Goal: Contribute content: Contribute content

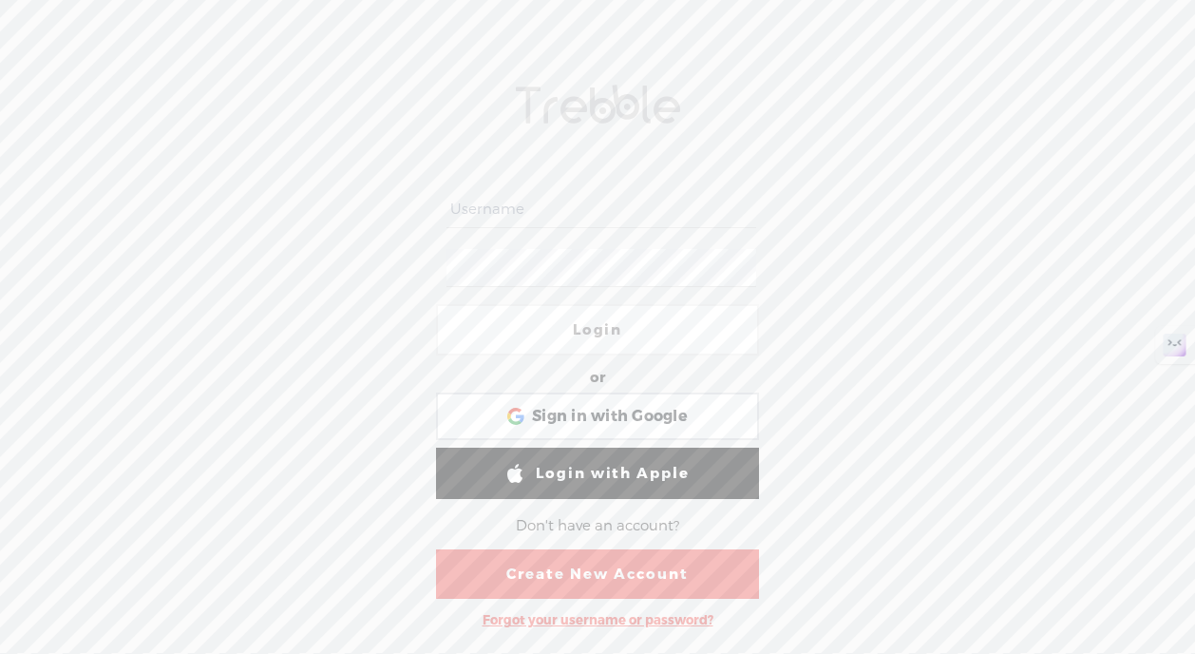
click at [608, 572] on link "Create New Account" at bounding box center [597, 573] width 323 height 49
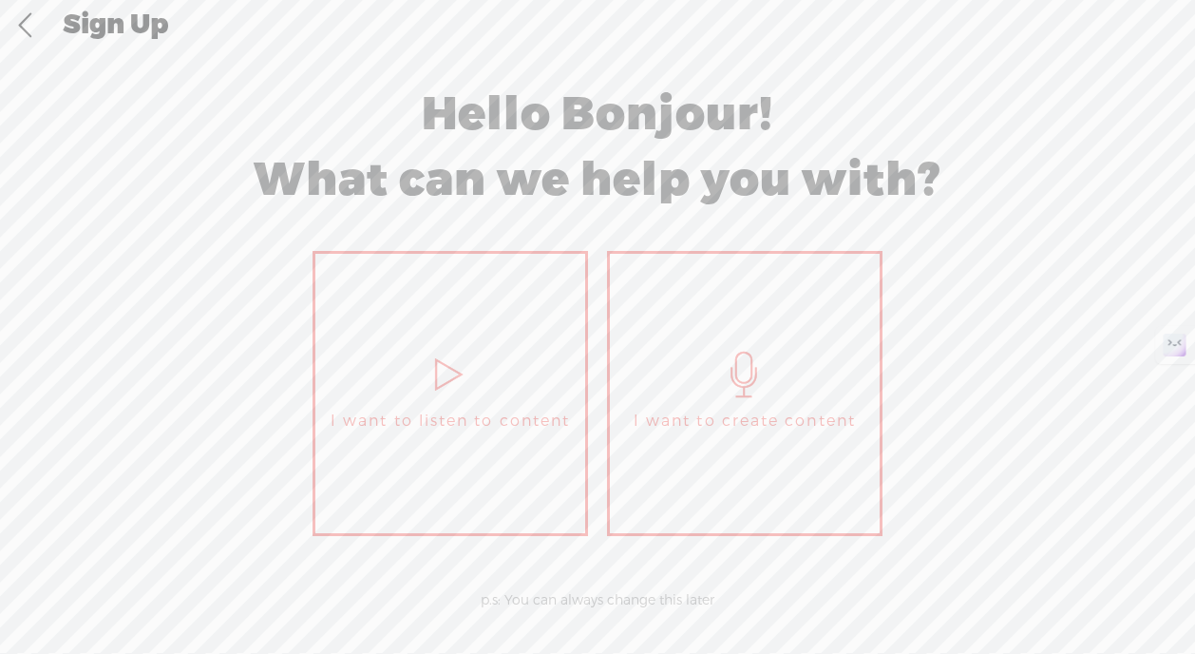
scroll to position [18, 0]
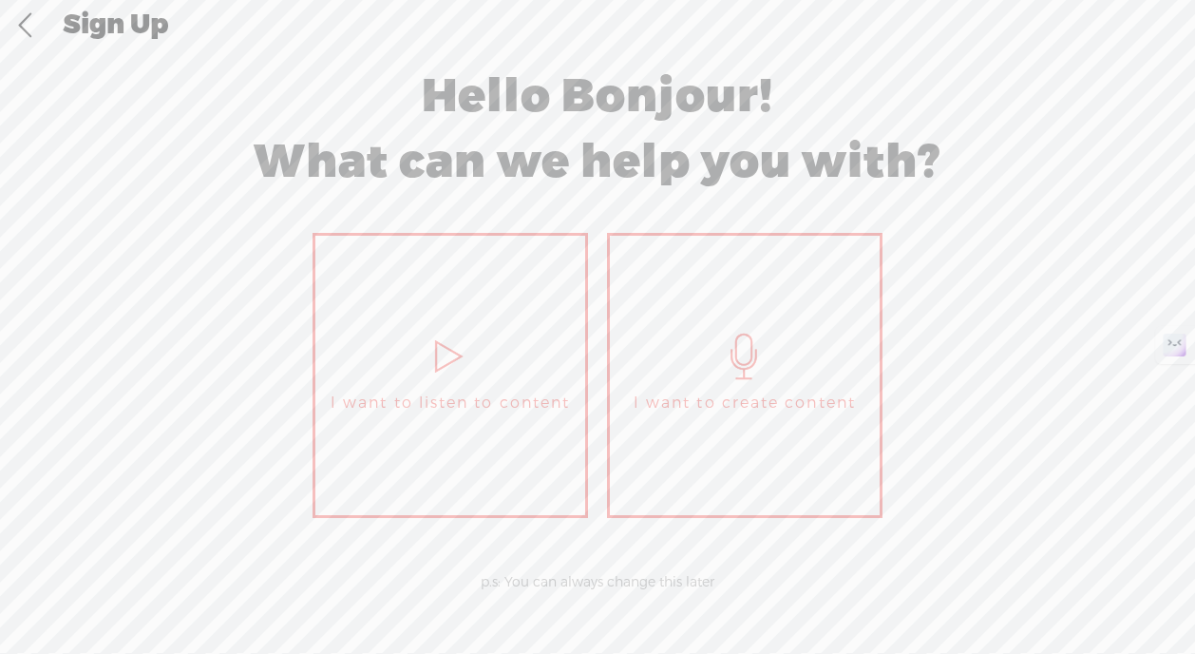
click at [735, 350] on icon at bounding box center [745, 357] width 48 height 46
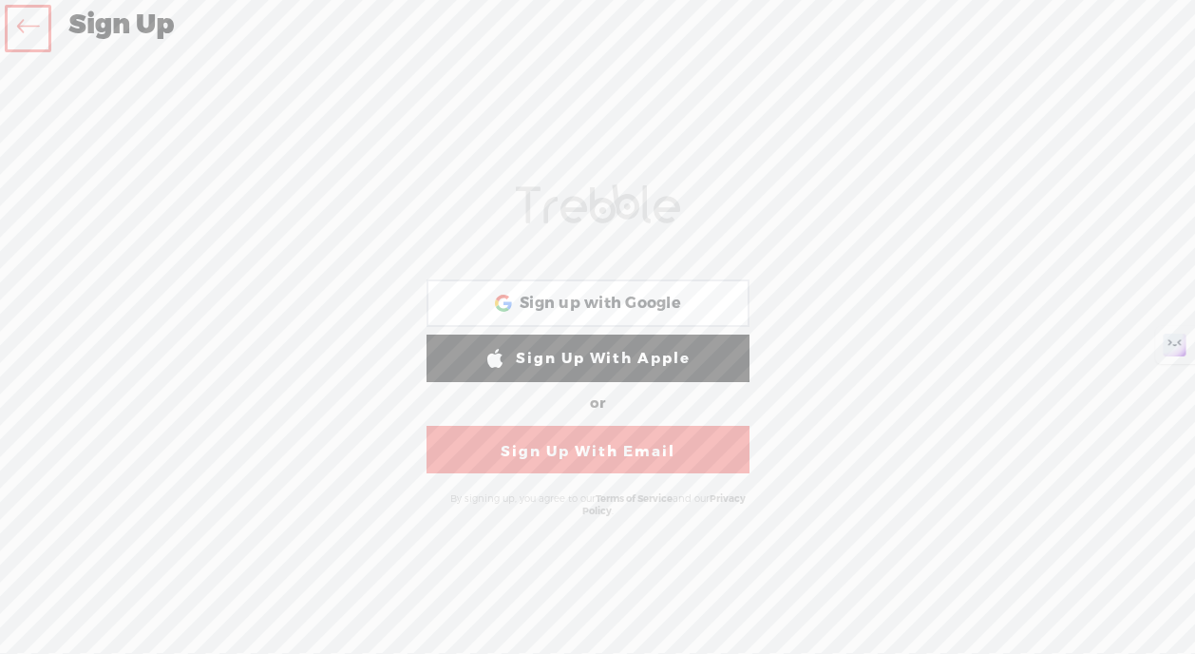
click at [646, 452] on link "Sign Up With Email" at bounding box center [588, 450] width 323 height 48
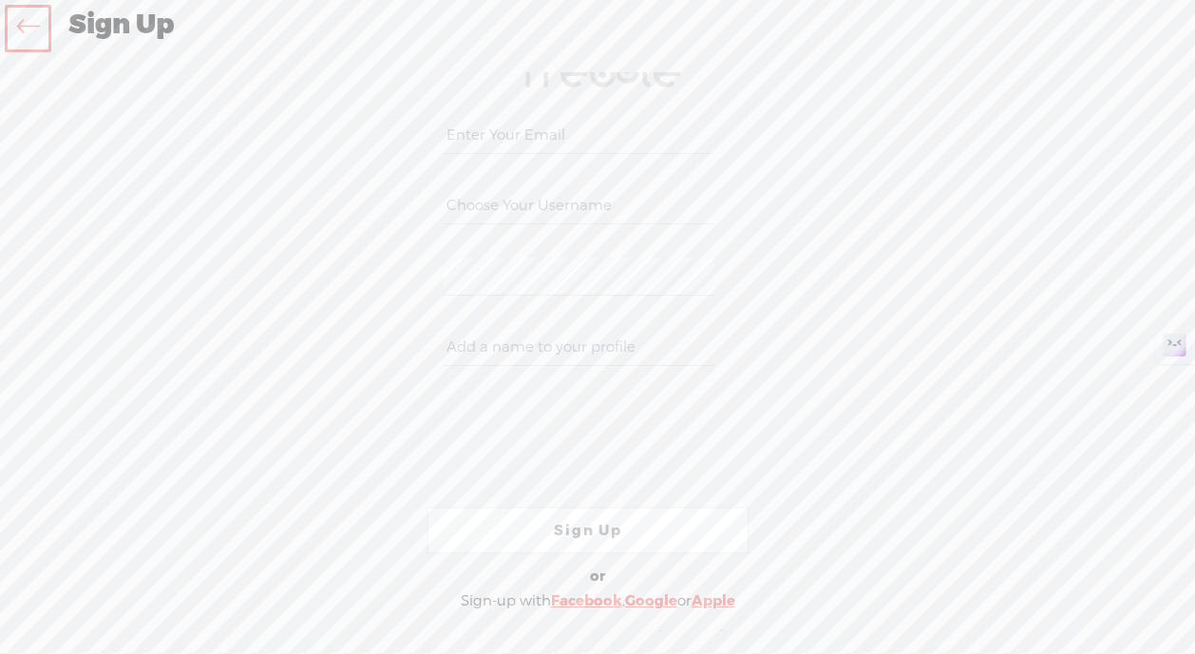
click at [503, 123] on input "email" at bounding box center [578, 135] width 271 height 37
type input "bernard.rouch@gmail.com"
click at [472, 210] on input "text" at bounding box center [578, 205] width 271 height 37
type input "[PERSON_NAME]"
click at [502, 351] on input "text" at bounding box center [578, 347] width 271 height 37
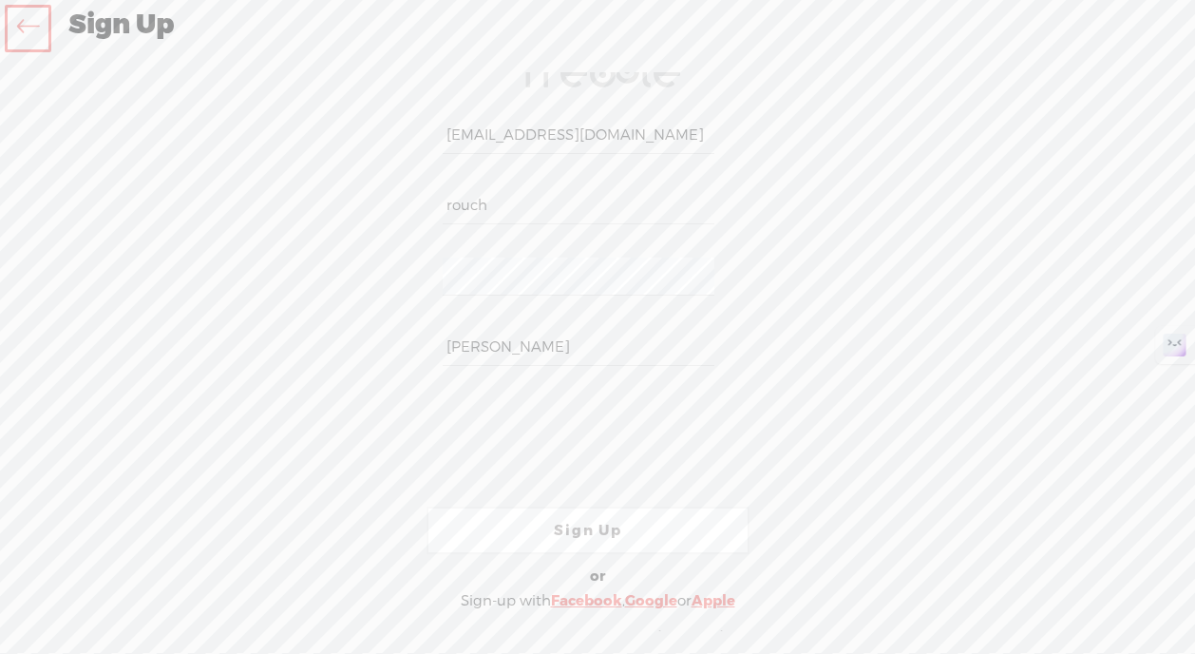
type input "Bernard Rouch"
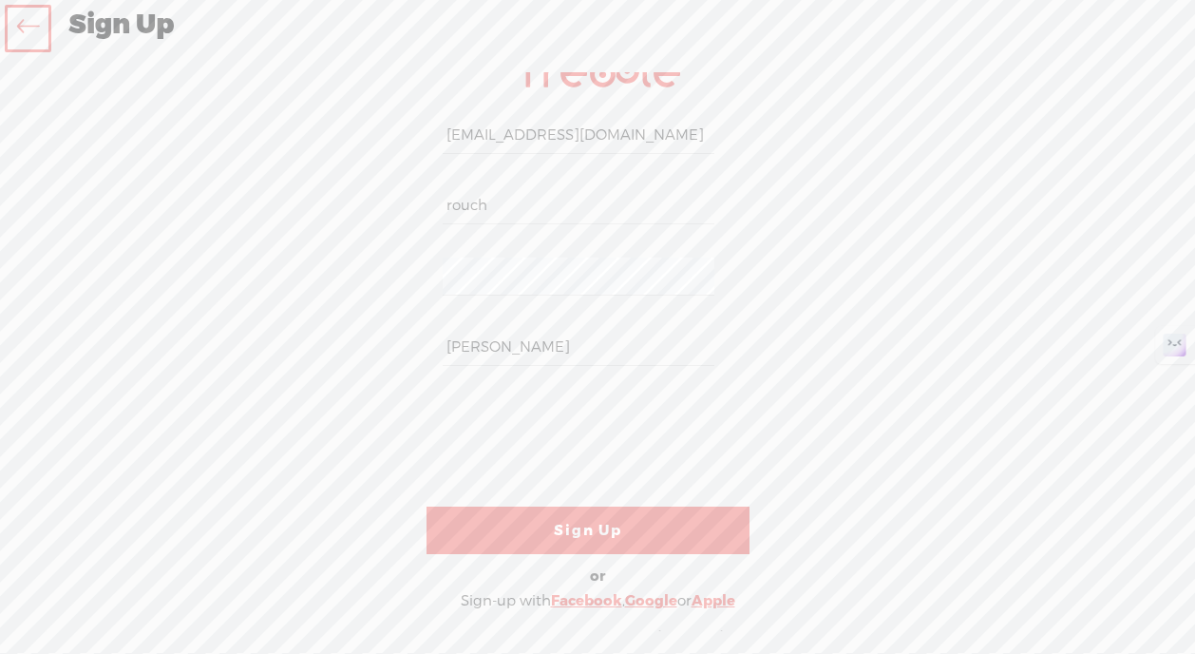
click at [576, 525] on link "Sign Up" at bounding box center [588, 530] width 323 height 48
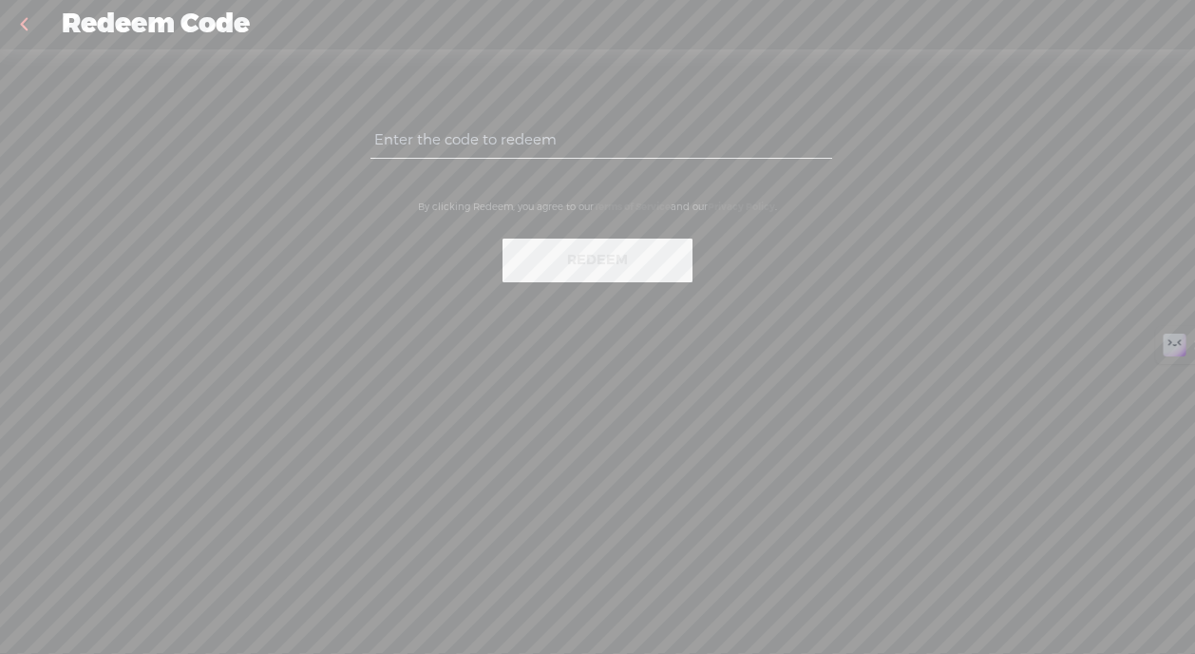
click at [486, 138] on input "text" at bounding box center [601, 140] width 461 height 37
paste input "ALF6-ASMS-295C-PPRK-0823"
type input "ALF6-ASMS-295C-PPRK-0823"
click at [609, 258] on button "Redeem" at bounding box center [598, 261] width 190 height 44
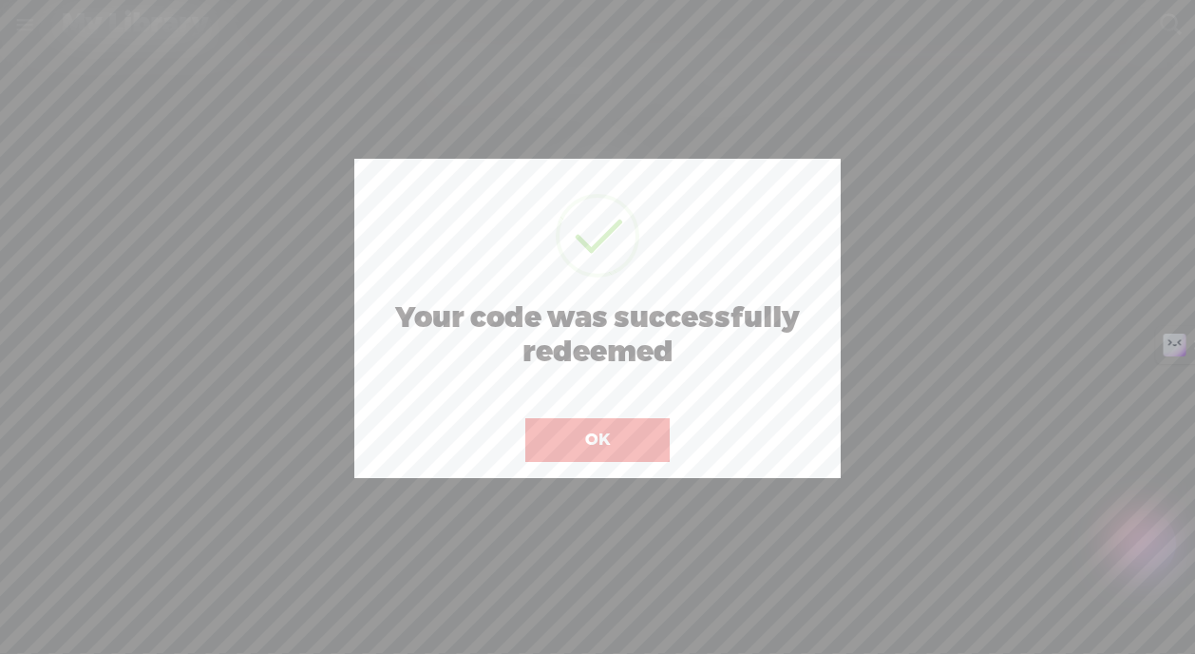
click at [605, 440] on button "OK" at bounding box center [597, 440] width 144 height 44
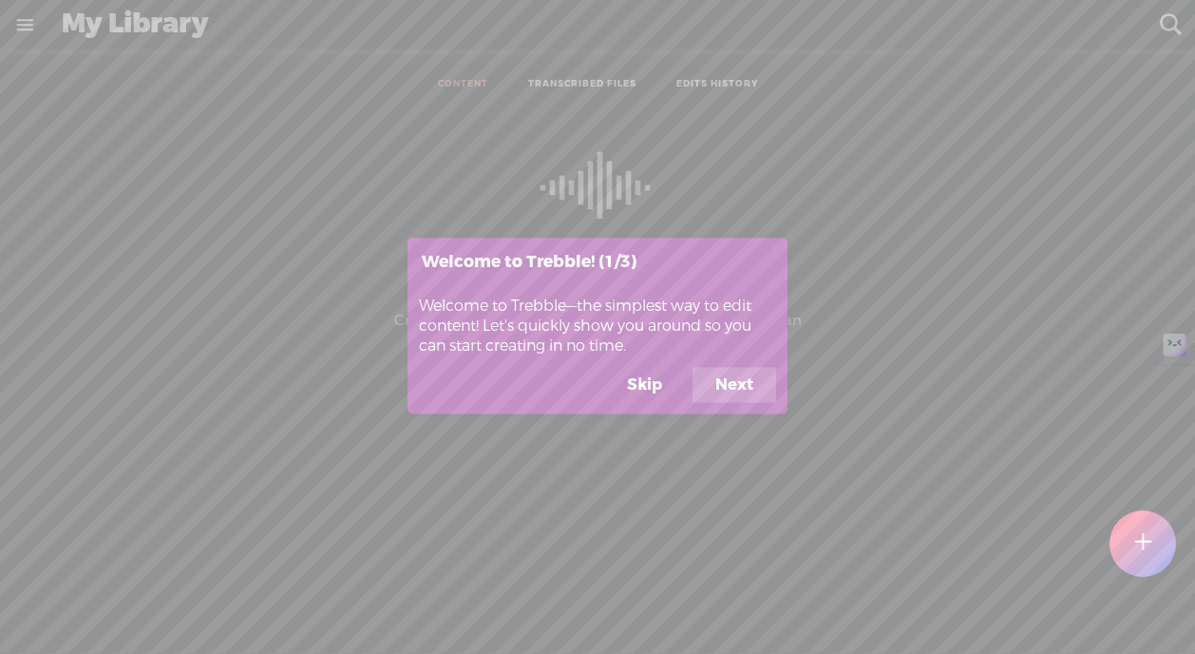
click at [733, 378] on button "Next" at bounding box center [735, 385] width 84 height 36
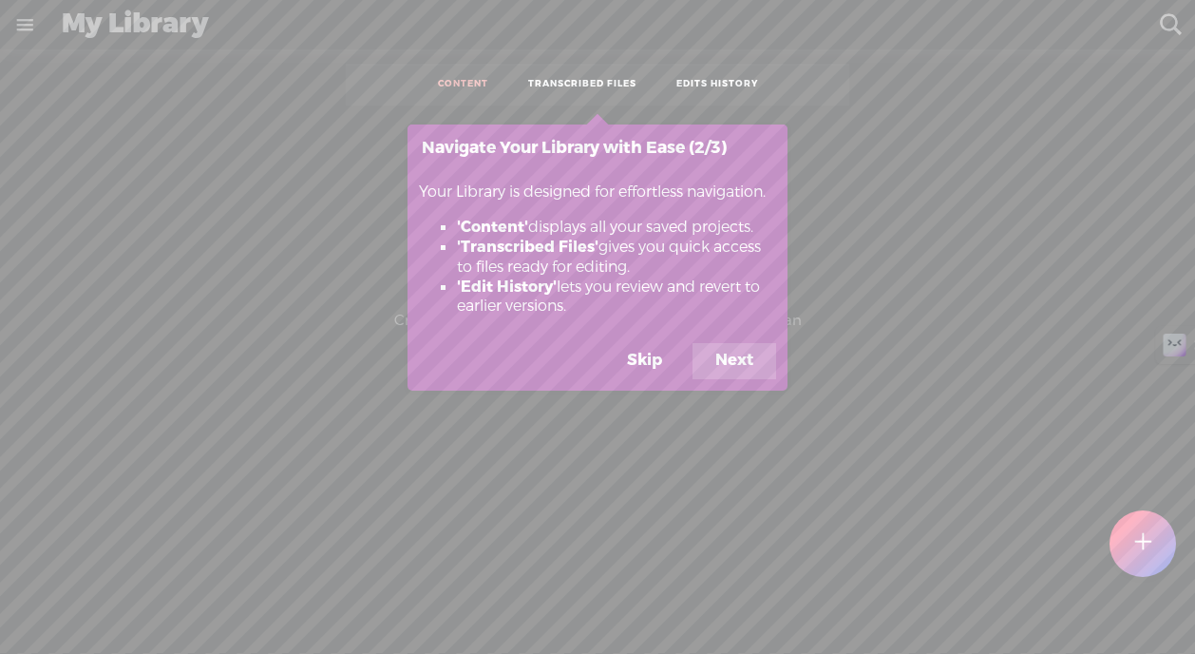
click at [744, 369] on button "Next" at bounding box center [735, 361] width 84 height 36
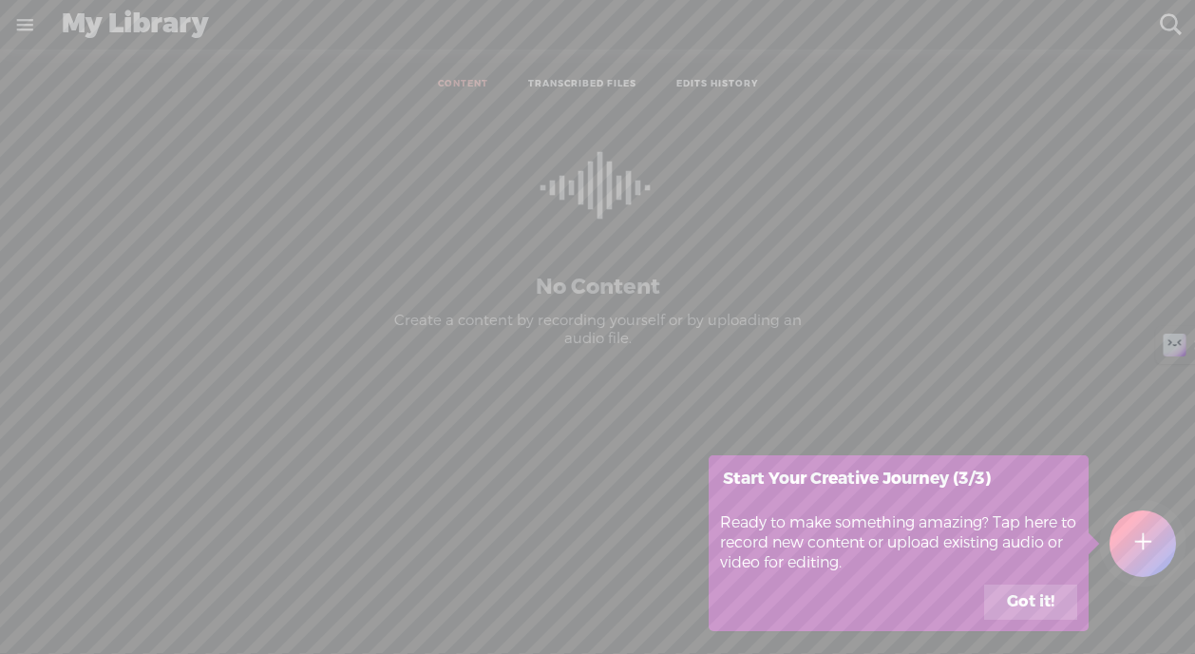
click at [1014, 602] on button "Got it!" at bounding box center [1030, 602] width 93 height 36
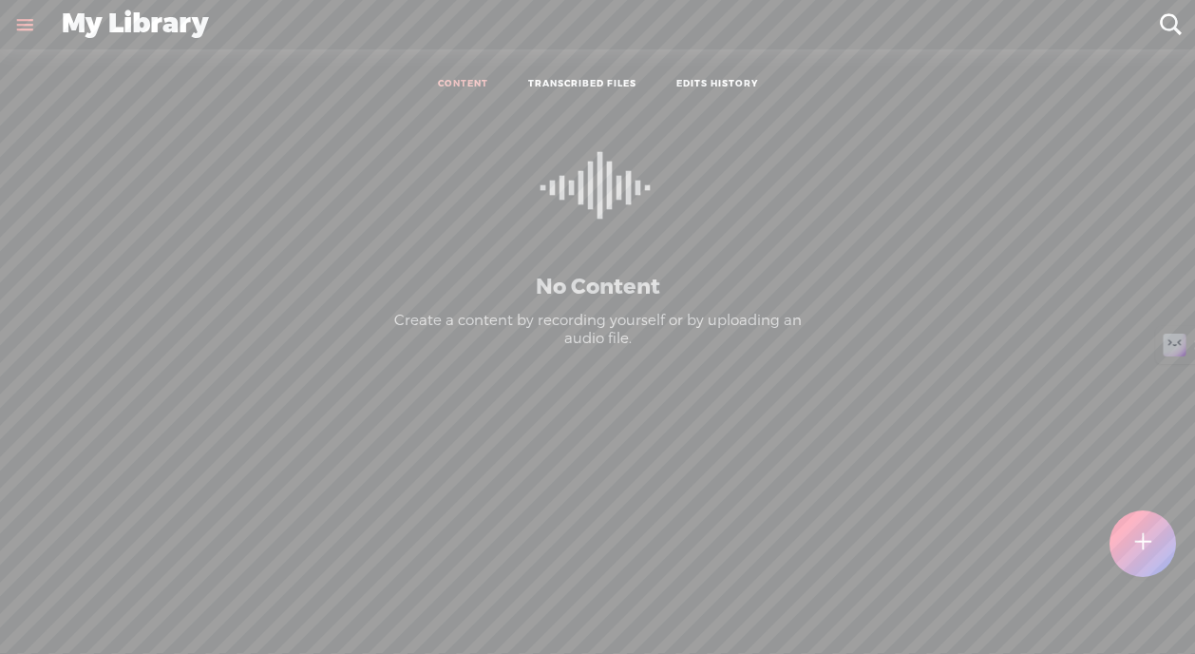
click at [29, 27] on link at bounding box center [24, 24] width 49 height 49
click at [96, 58] on div "[PERSON_NAME]" at bounding box center [108, 61] width 41 height 19
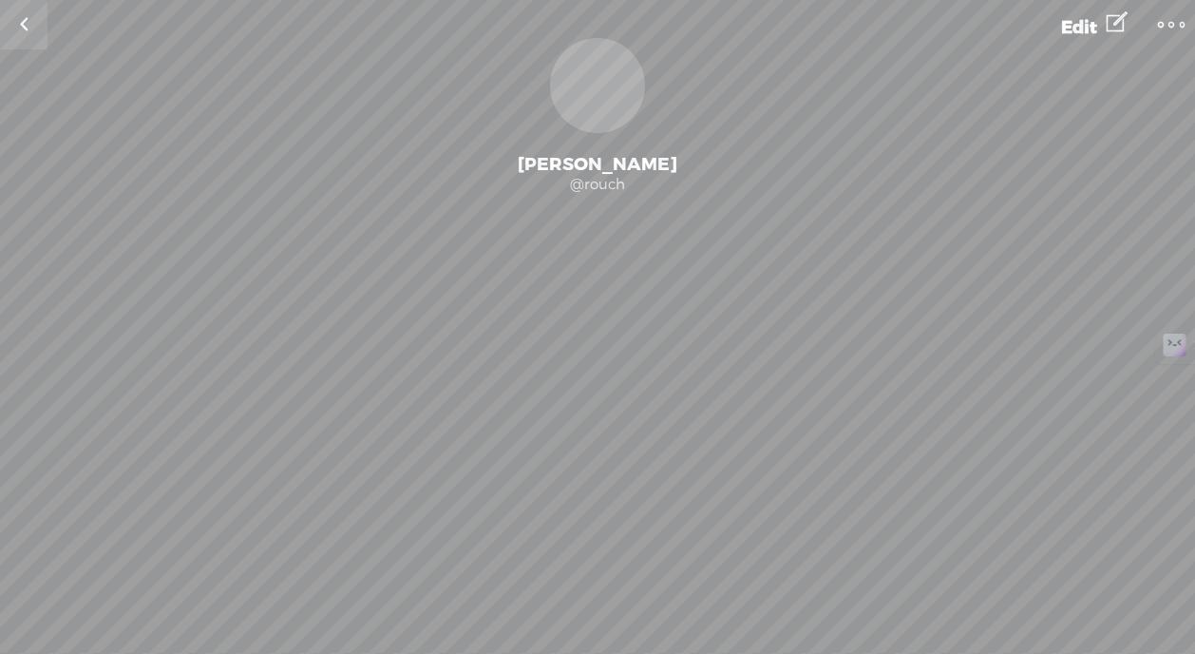
click at [27, 23] on link at bounding box center [24, 24] width 48 height 49
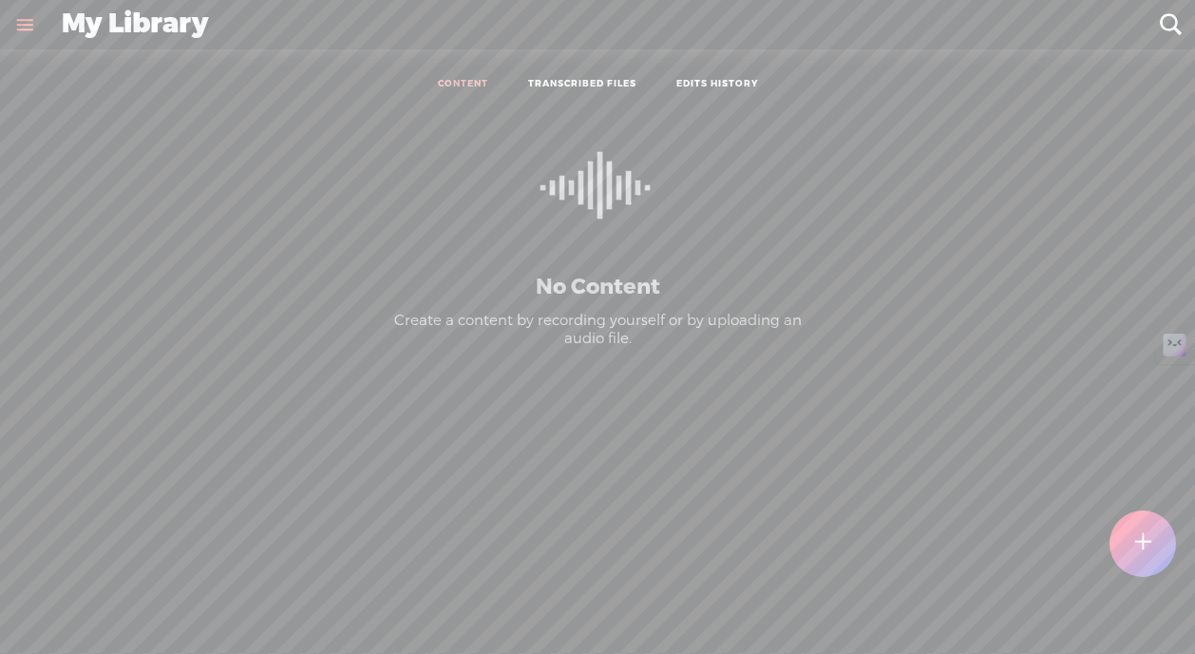
click at [36, 27] on link at bounding box center [24, 24] width 49 height 49
click at [93, 597] on div "SETTINGS" at bounding box center [125, 610] width 222 height 57
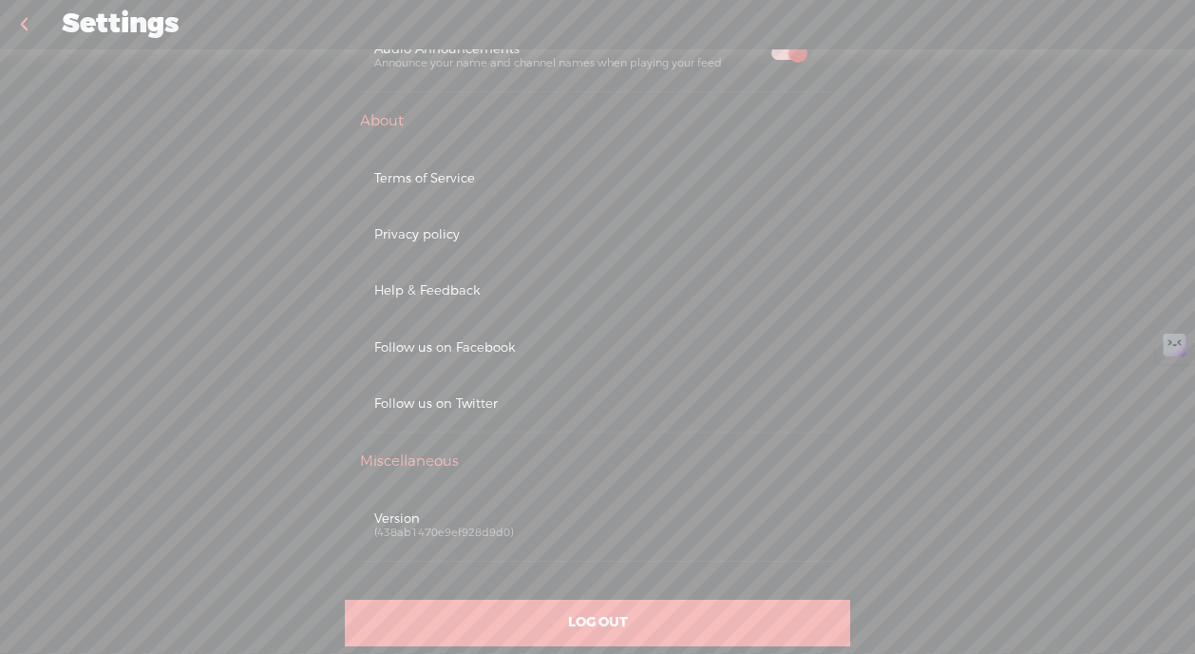
scroll to position [1084, 0]
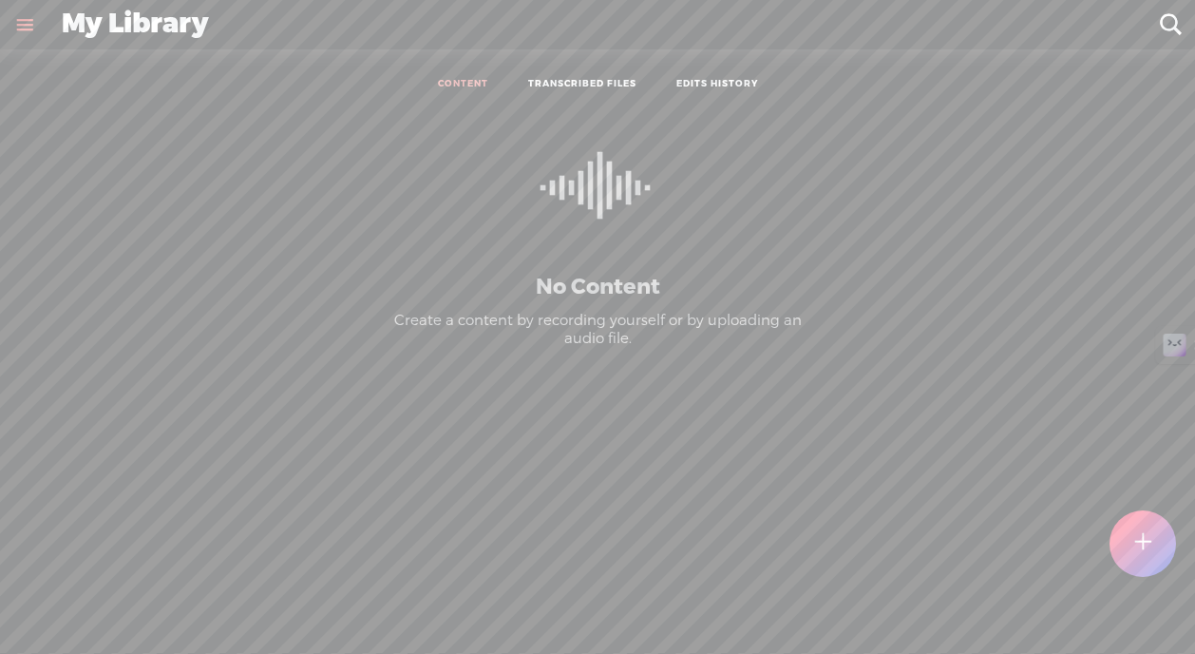
click at [1135, 551] on t at bounding box center [1143, 544] width 16 height 42
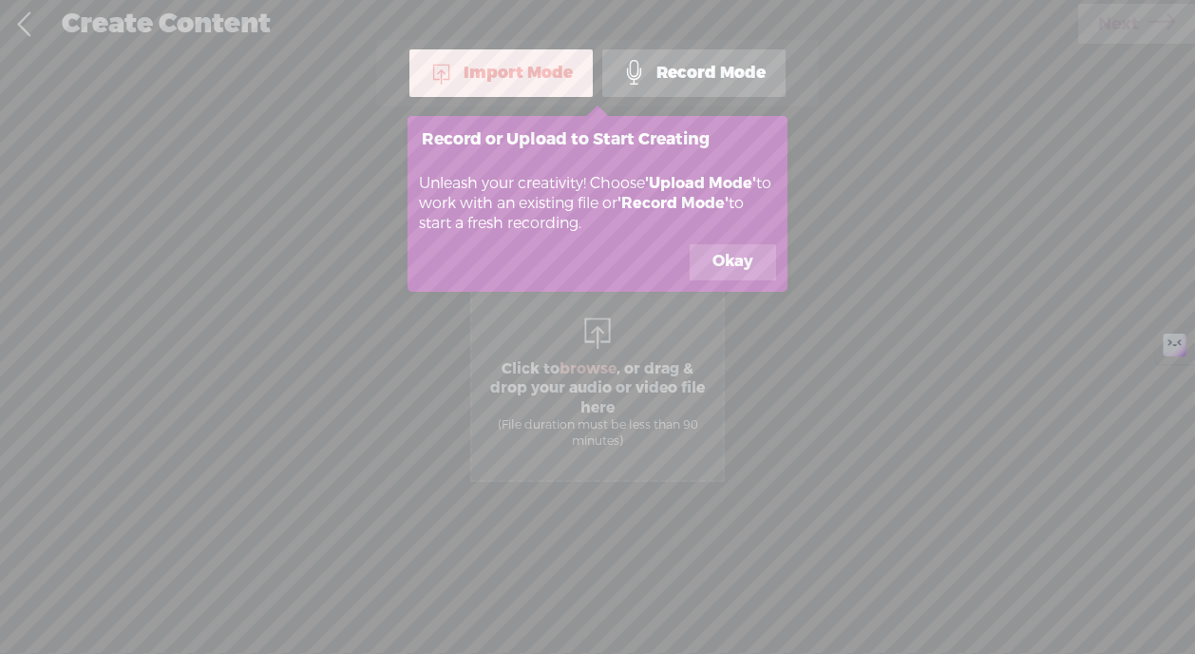
click at [730, 255] on button "Okay" at bounding box center [733, 262] width 86 height 36
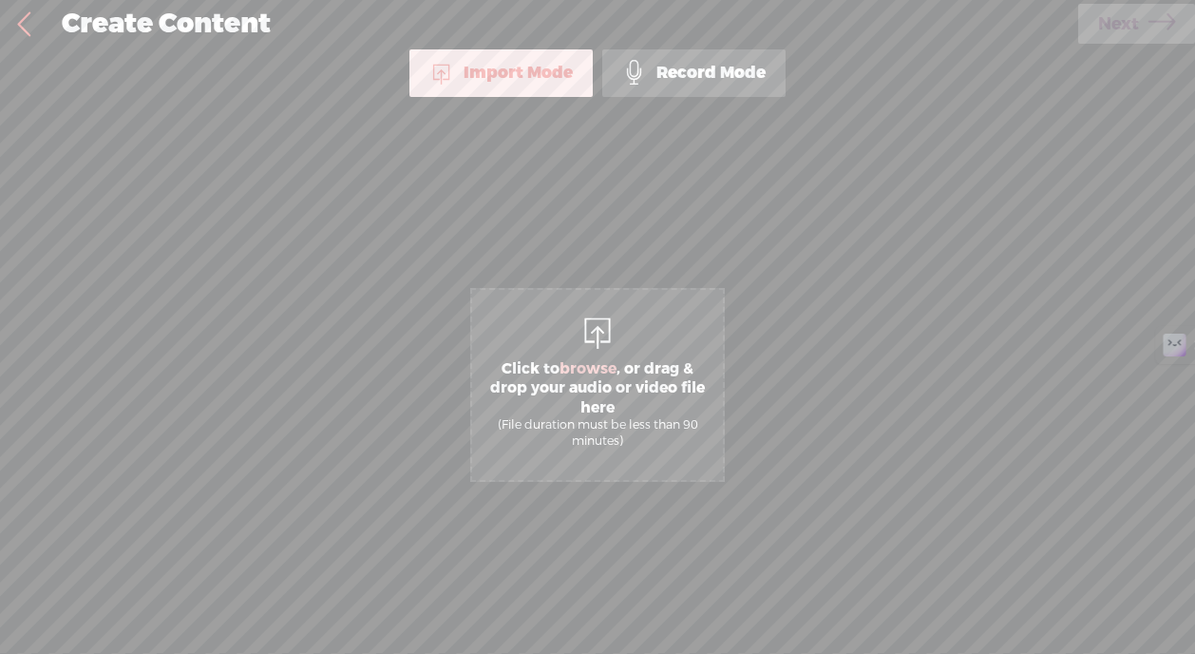
click at [674, 71] on div "Record Mode" at bounding box center [693, 73] width 183 height 48
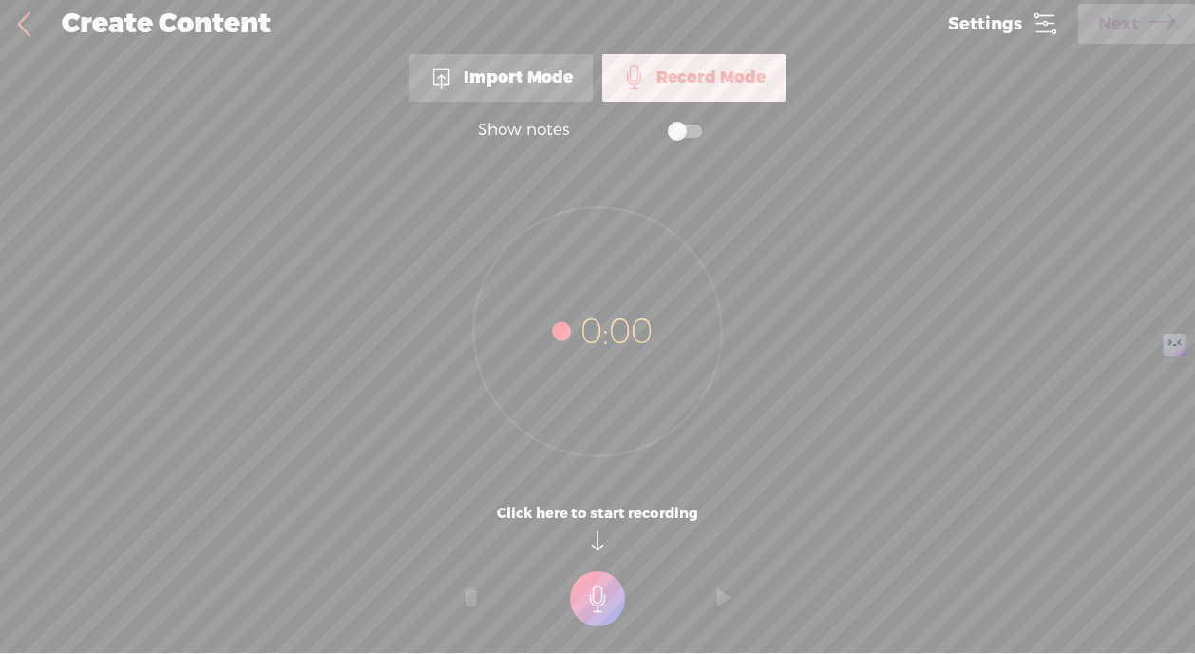
click at [590, 601] on t at bounding box center [597, 598] width 55 height 55
click at [611, 604] on t at bounding box center [597, 611] width 55 height 55
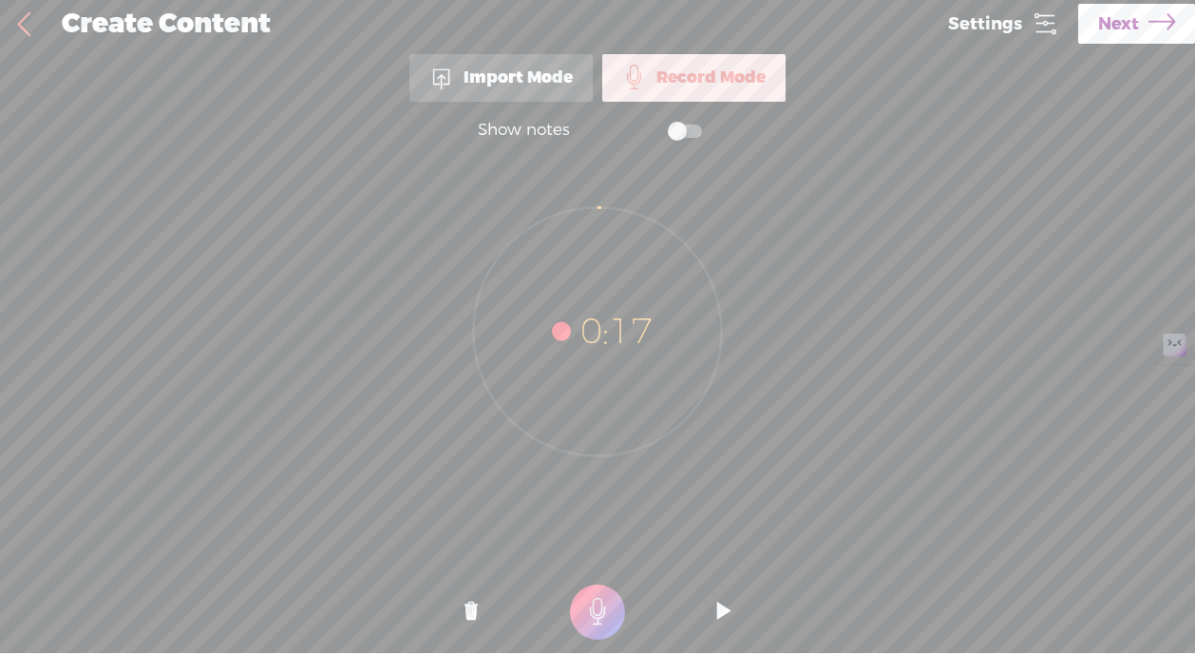
click at [1140, 17] on link "Next" at bounding box center [1136, 24] width 117 height 40
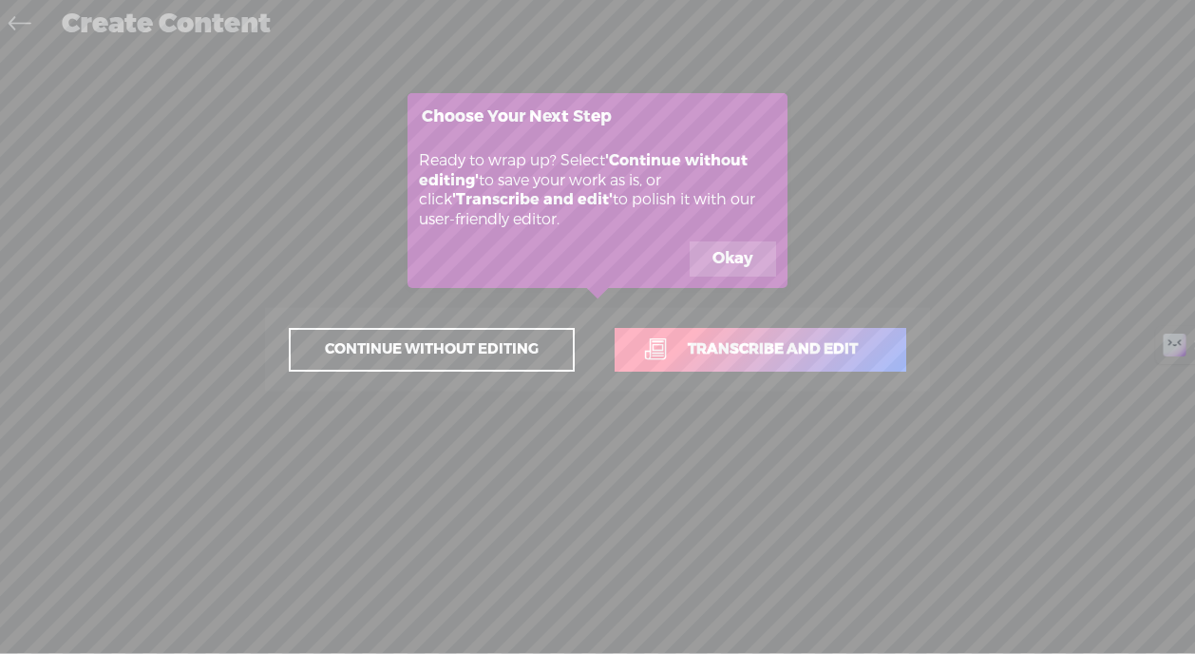
click at [825, 352] on span "Transcribe and edit" at bounding box center [773, 349] width 210 height 22
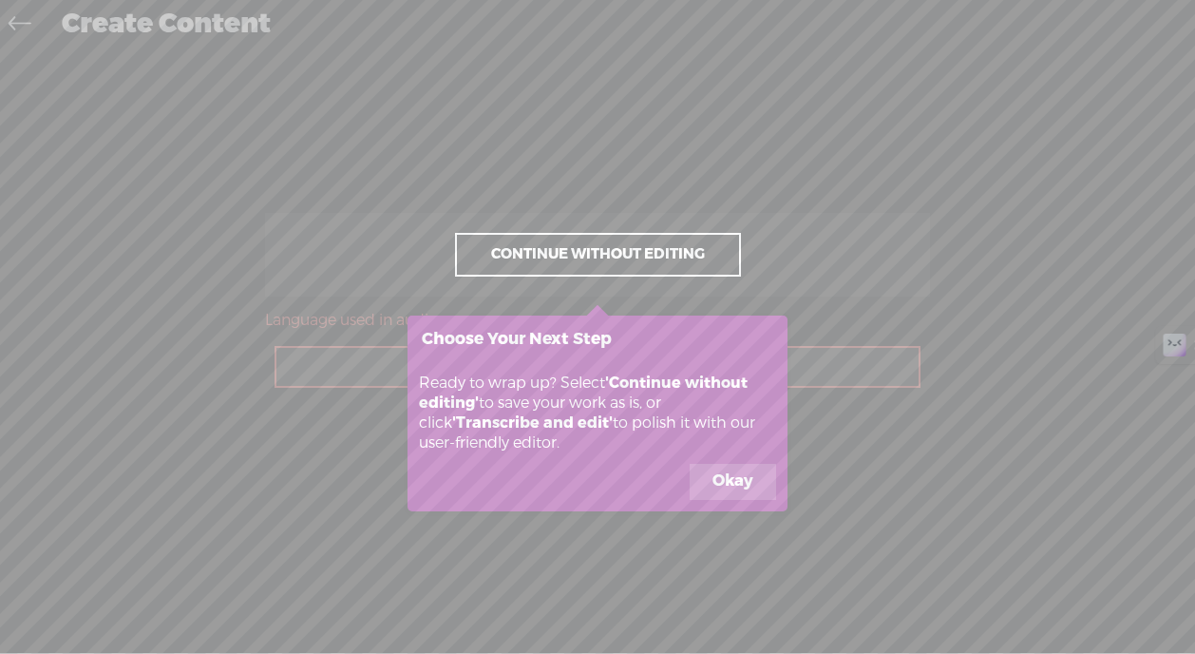
click at [733, 485] on button "Okay" at bounding box center [733, 482] width 86 height 36
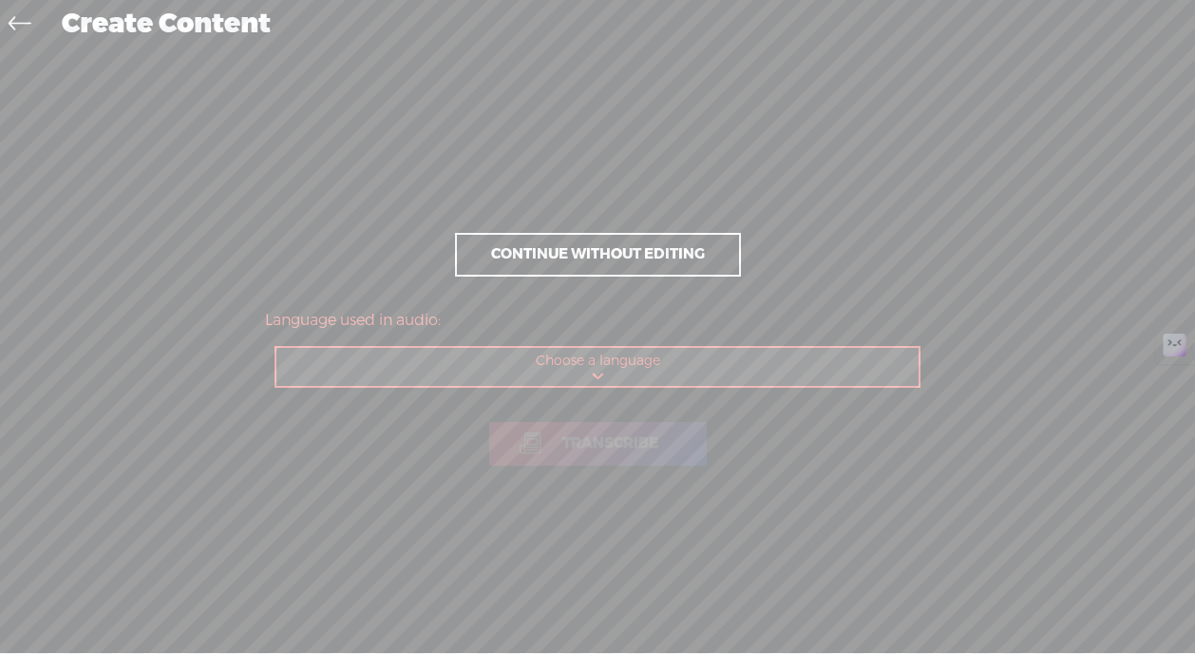
click at [574, 363] on select "Choose a language Afrikaans Albanian Amharic Arabic, Gulf Arabic, Modern Standa…" at bounding box center [599, 367] width 644 height 39
select select "it-IT"
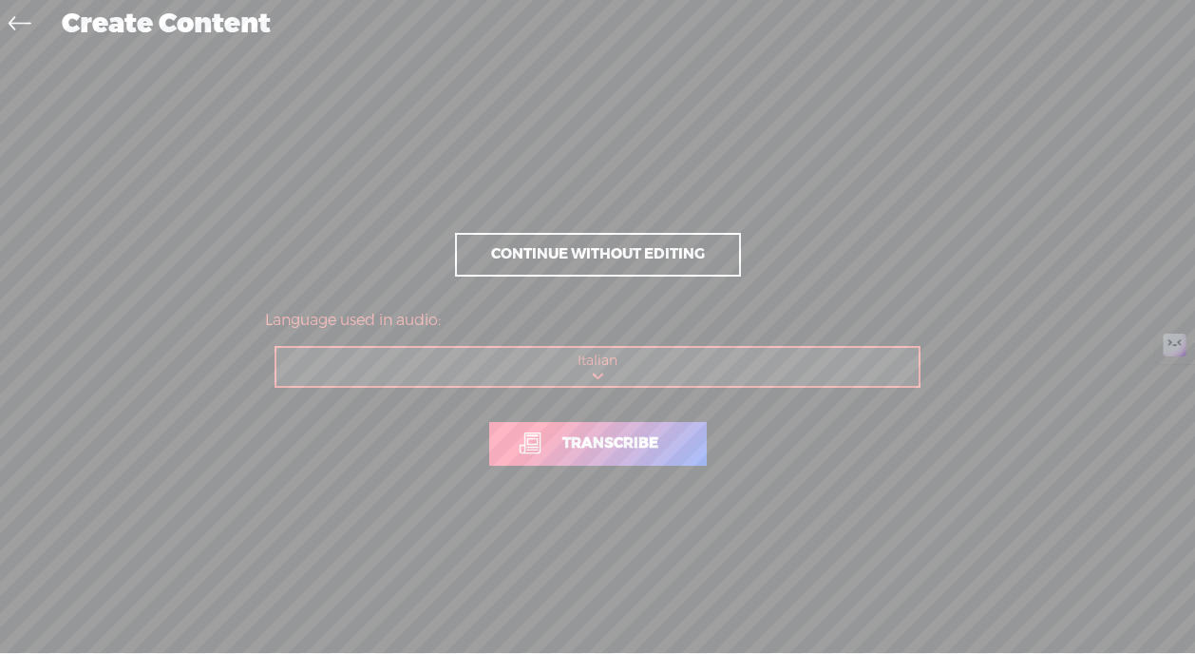
click at [606, 449] on span "Transcribe" at bounding box center [611, 443] width 136 height 22
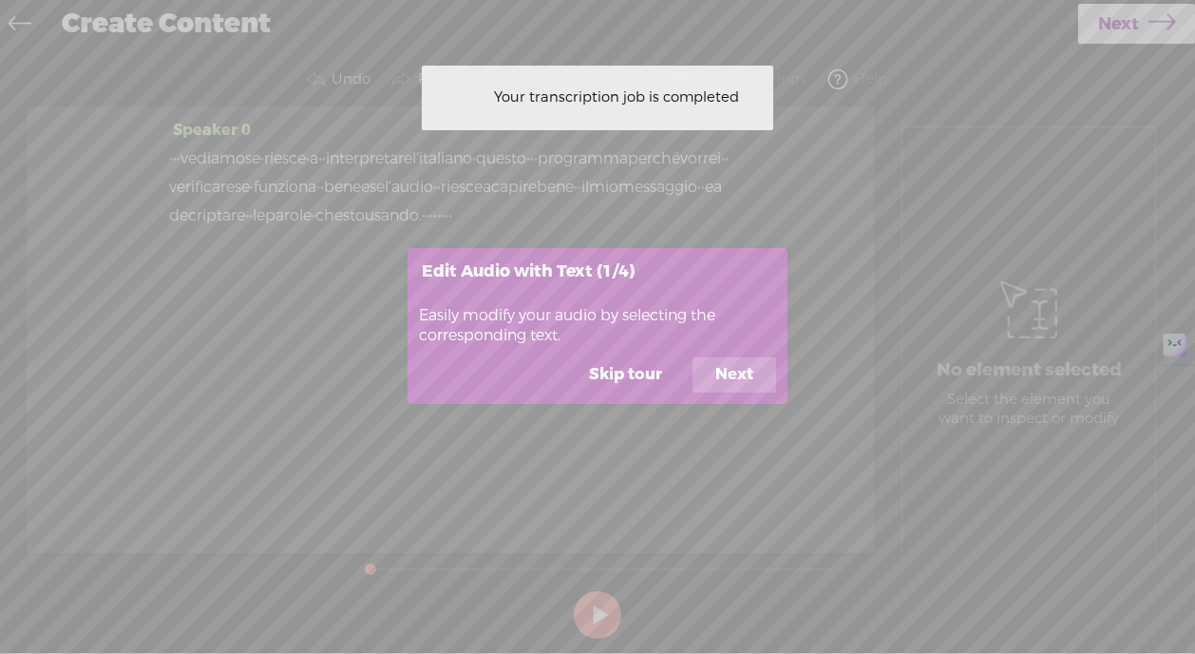
click at [726, 379] on button "Next" at bounding box center [735, 375] width 84 height 36
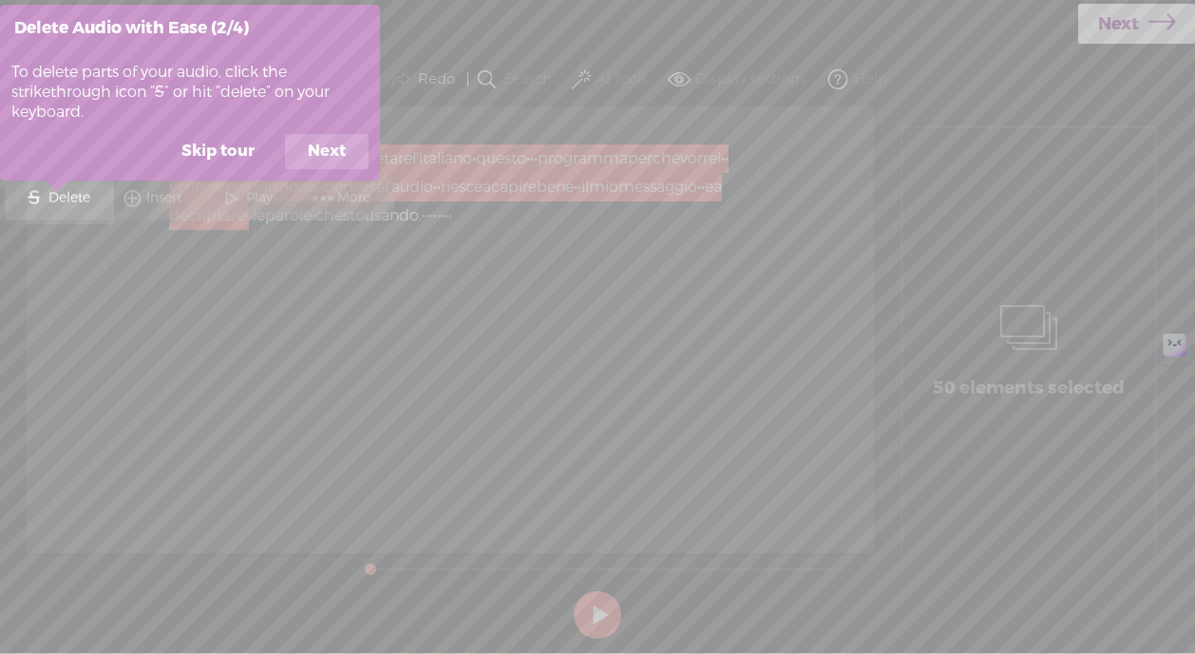
click at [342, 149] on button "Next" at bounding box center [327, 152] width 84 height 36
click at [333, 146] on button "Next" at bounding box center [327, 152] width 84 height 36
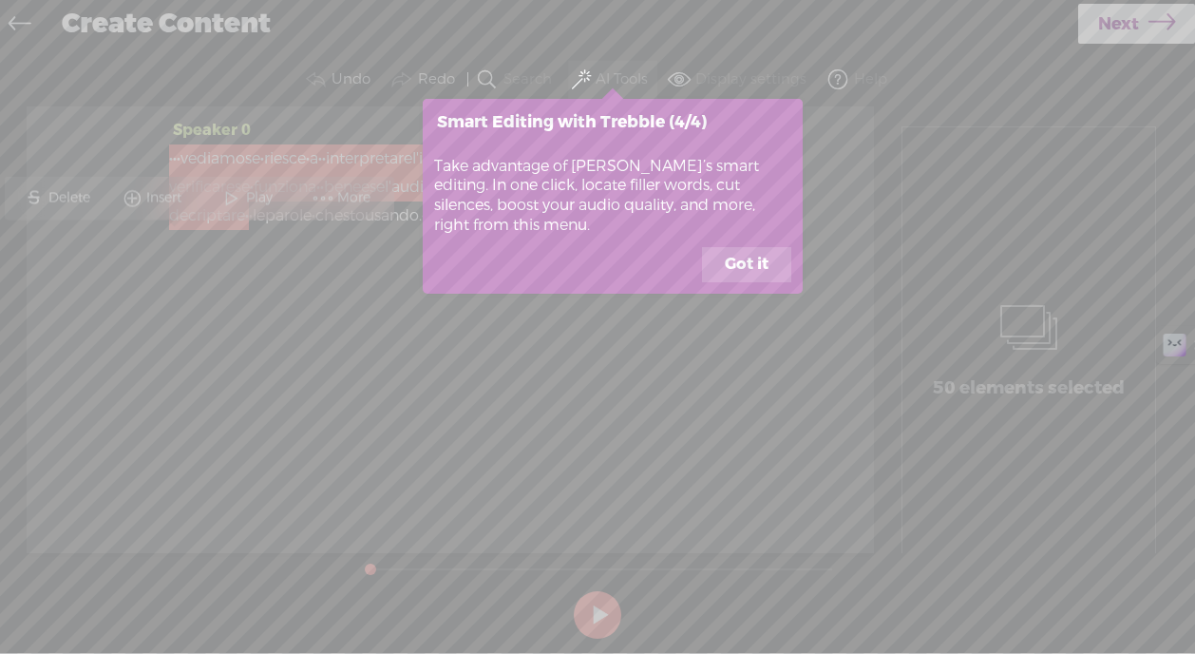
click at [733, 263] on button "Got it" at bounding box center [746, 265] width 89 height 36
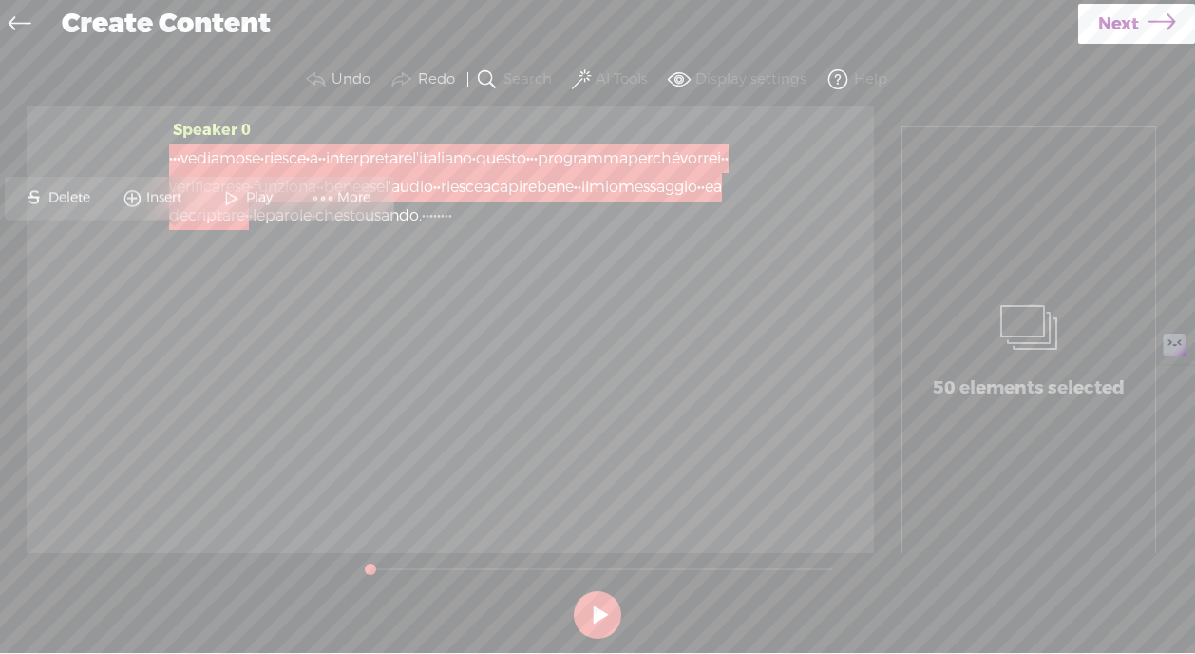
click at [613, 244] on div "Speaker 0 · · · vediamo se · riesce · a · · interpretare l'italiano · questo · …" at bounding box center [450, 180] width 563 height 128
click at [316, 175] on span "funziona" at bounding box center [285, 187] width 63 height 29
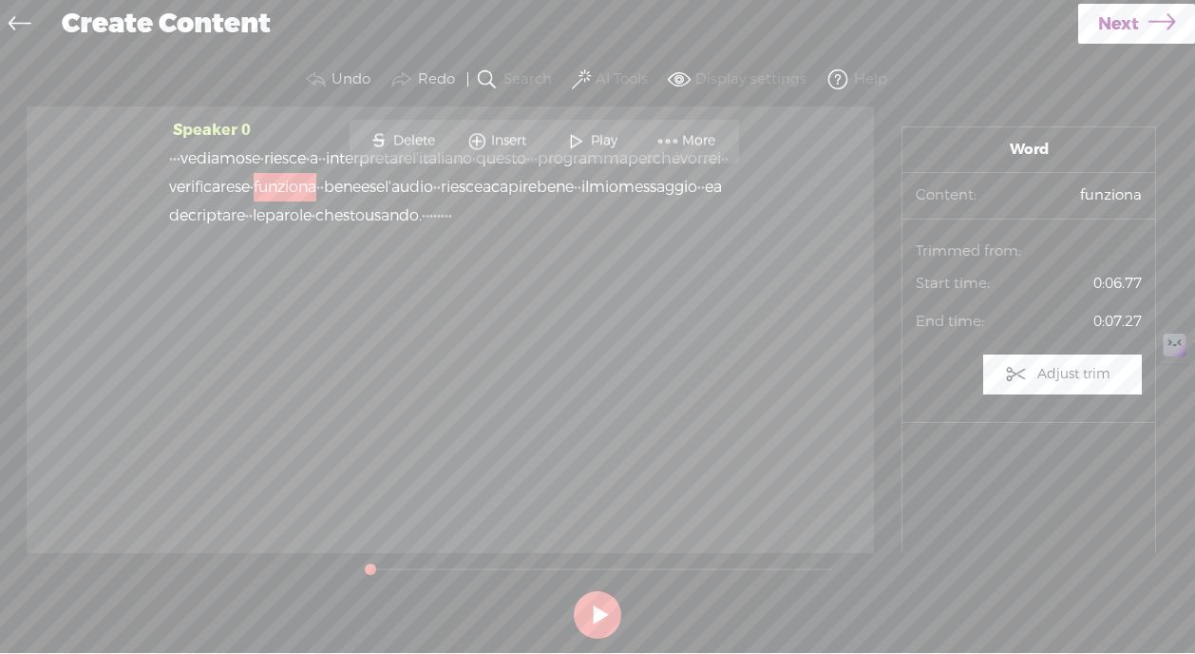
click at [550, 244] on div "Speaker 0 · · · vediamo se · riesce · a · · interpretare l'italiano · questo · …" at bounding box center [450, 180] width 563 height 128
click at [407, 136] on span "Delete" at bounding box center [416, 140] width 47 height 19
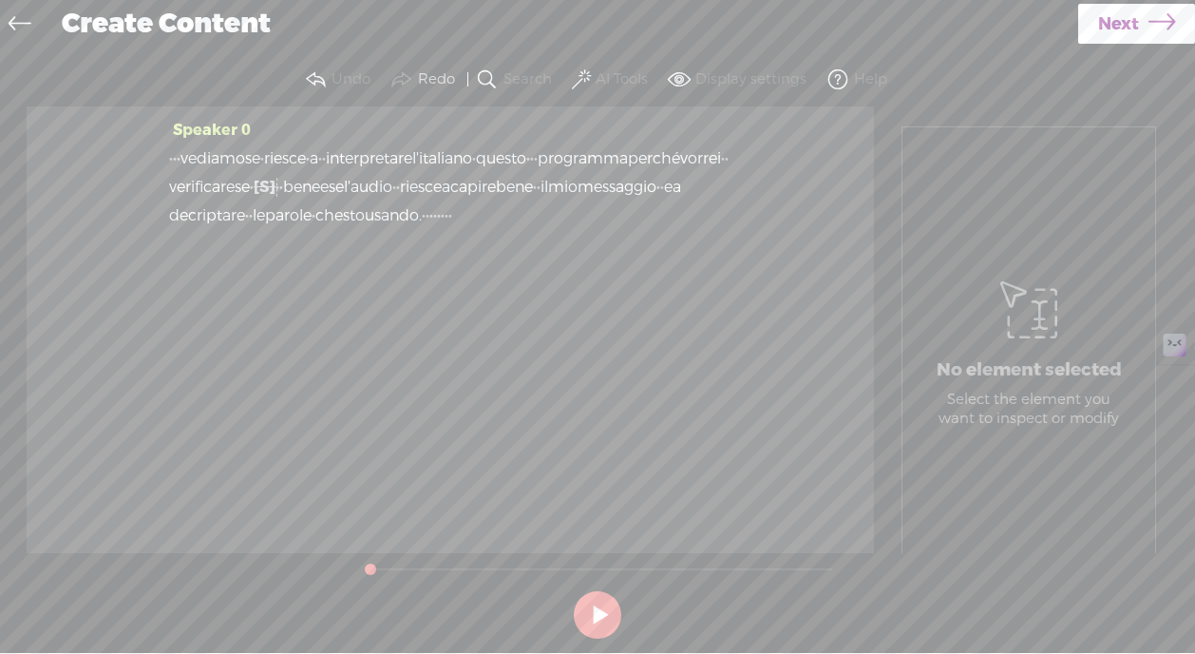
click at [660, 201] on span "·" at bounding box center [662, 187] width 4 height 29
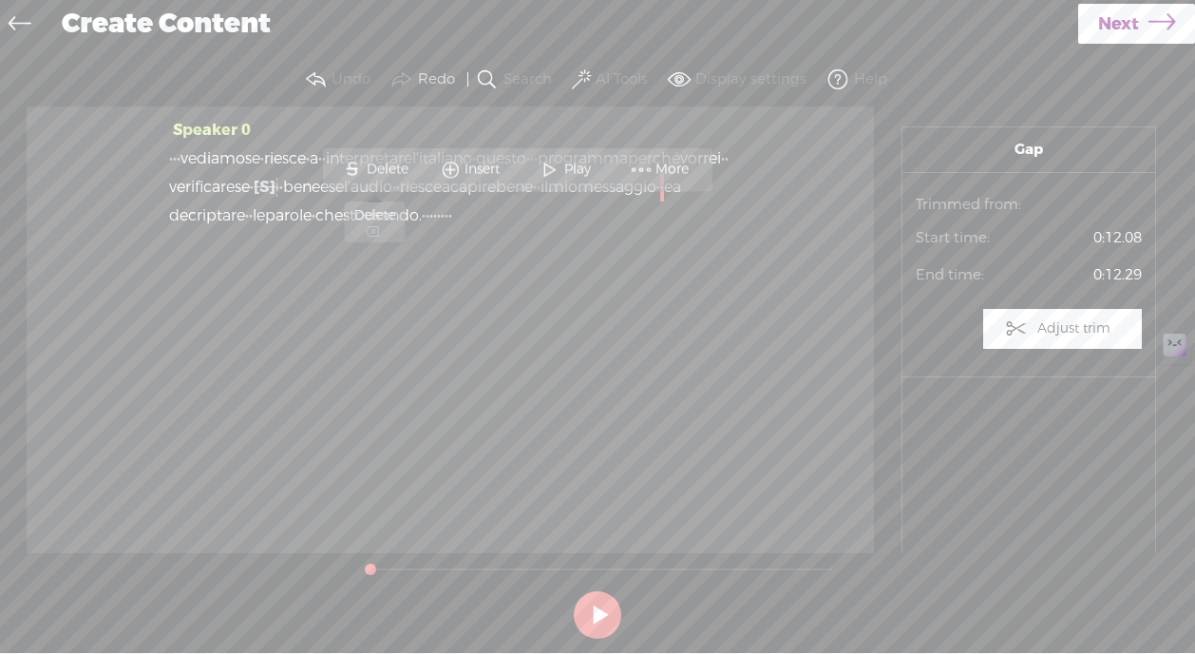
click at [393, 169] on span "Delete" at bounding box center [390, 169] width 47 height 19
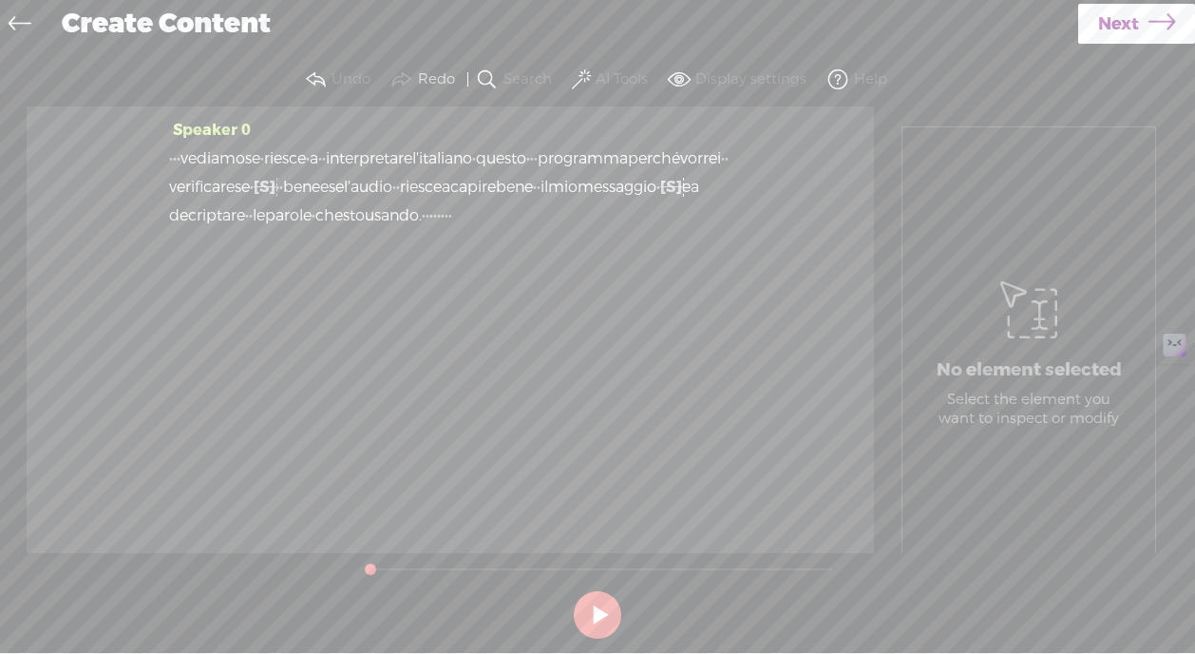
click at [326, 157] on span "·" at bounding box center [324, 158] width 4 height 29
click at [181, 158] on span "·" at bounding box center [179, 158] width 4 height 29
click at [466, 230] on span "·" at bounding box center [468, 215] width 4 height 29
drag, startPoint x: 371, startPoint y: 236, endPoint x: 456, endPoint y: 237, distance: 85.5
click at [455, 230] on div "· · [S] · vediamo se · riesce · a · [S] · interpretare l'italiano · questo · · …" at bounding box center [450, 187] width 563 height 86
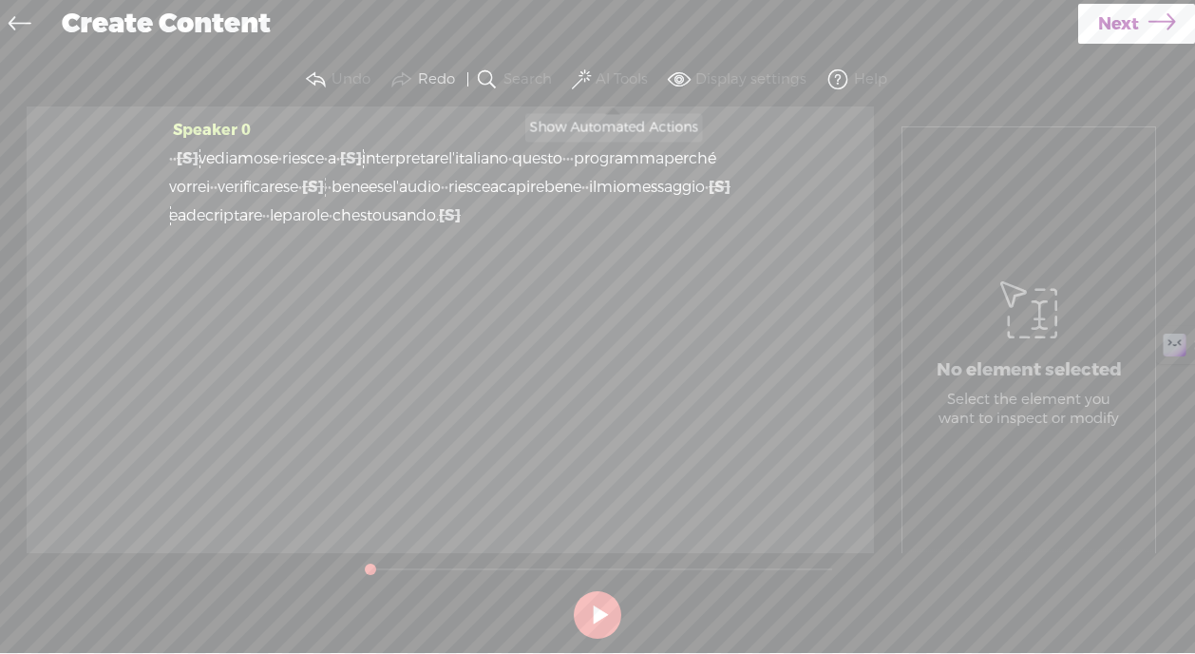
click at [581, 76] on span at bounding box center [581, 79] width 19 height 23
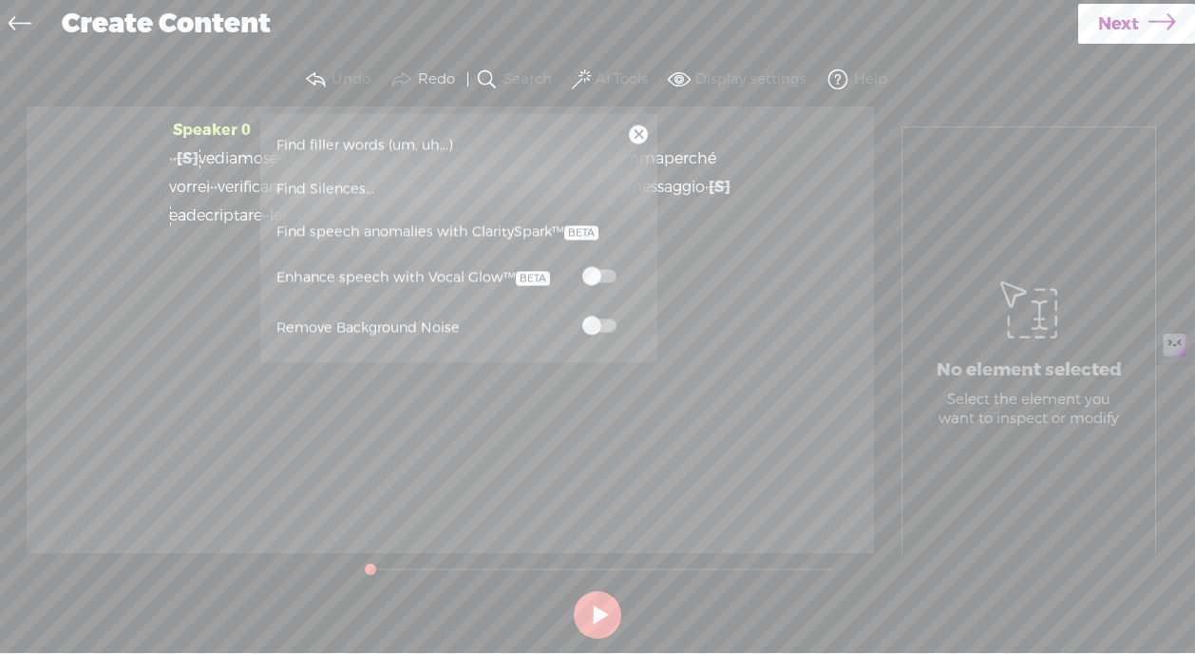
click at [528, 187] on link "Find Silences..." at bounding box center [459, 189] width 378 height 44
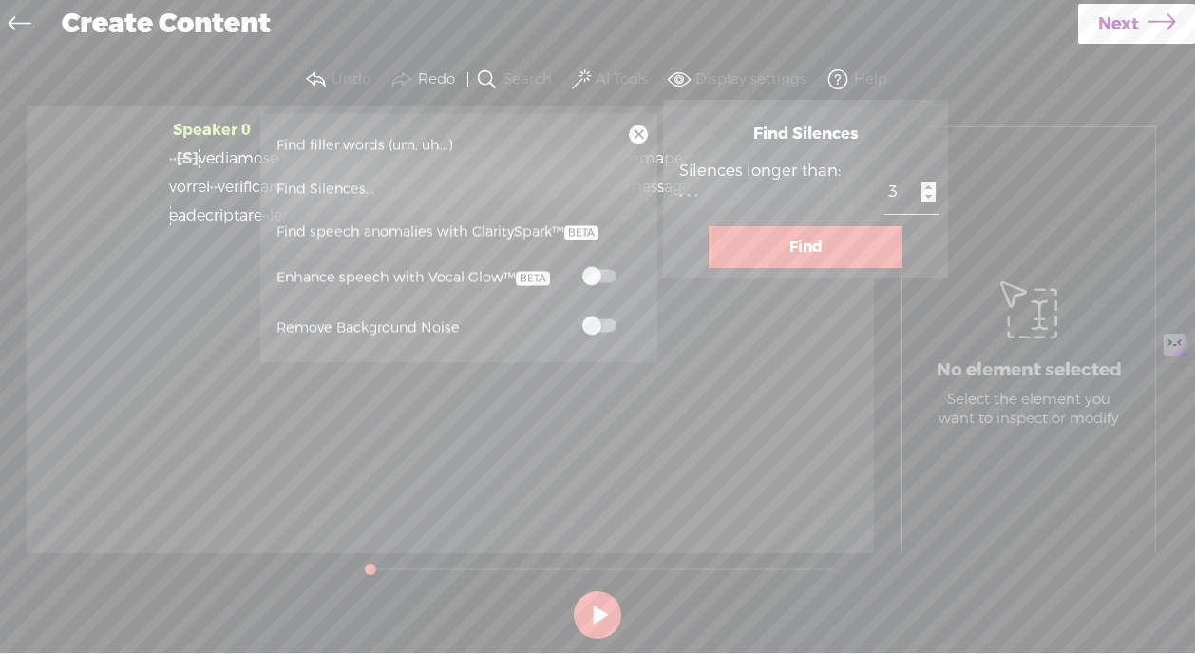
click at [774, 241] on button "Find" at bounding box center [806, 247] width 194 height 42
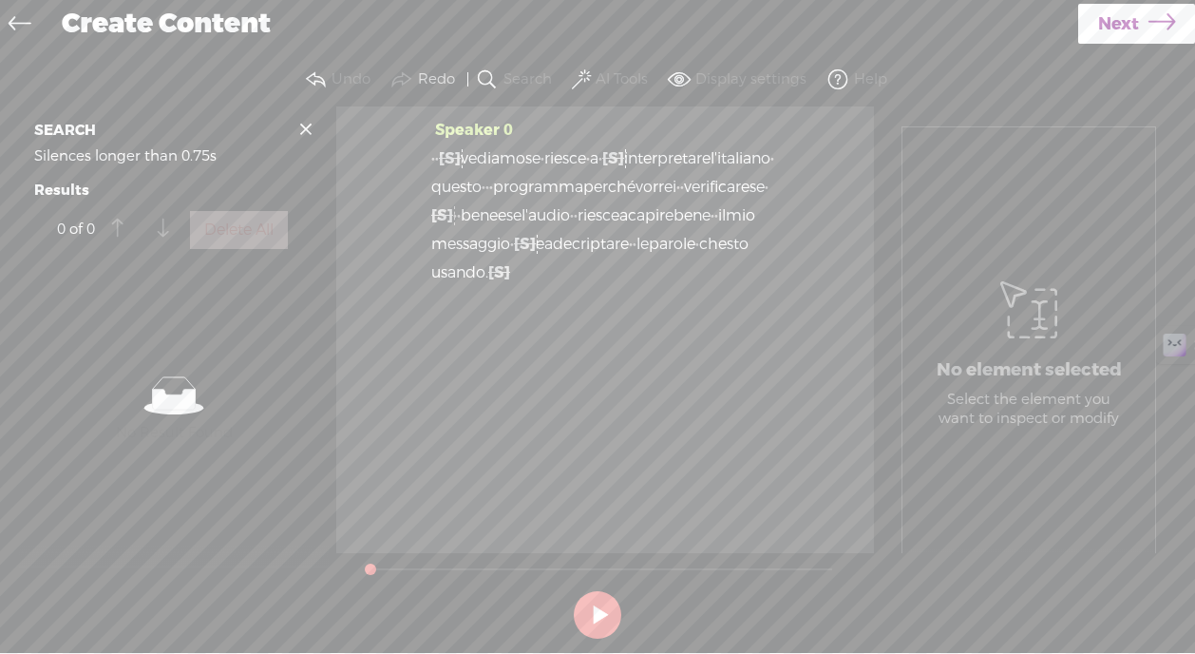
click at [1118, 27] on span "Next" at bounding box center [1118, 24] width 41 height 48
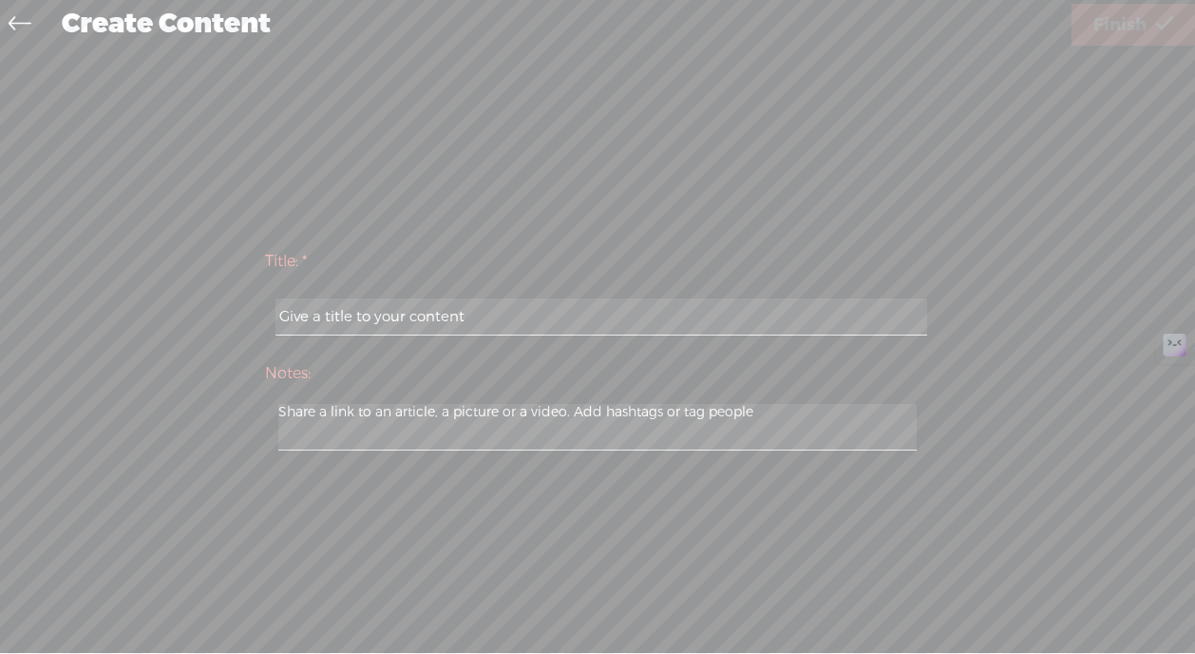
click at [463, 322] on input "text" at bounding box center [601, 316] width 651 height 37
click at [371, 311] on input "Test" at bounding box center [601, 316] width 651 height 37
type input "TestT"
click at [427, 433] on textarea at bounding box center [597, 427] width 639 height 47
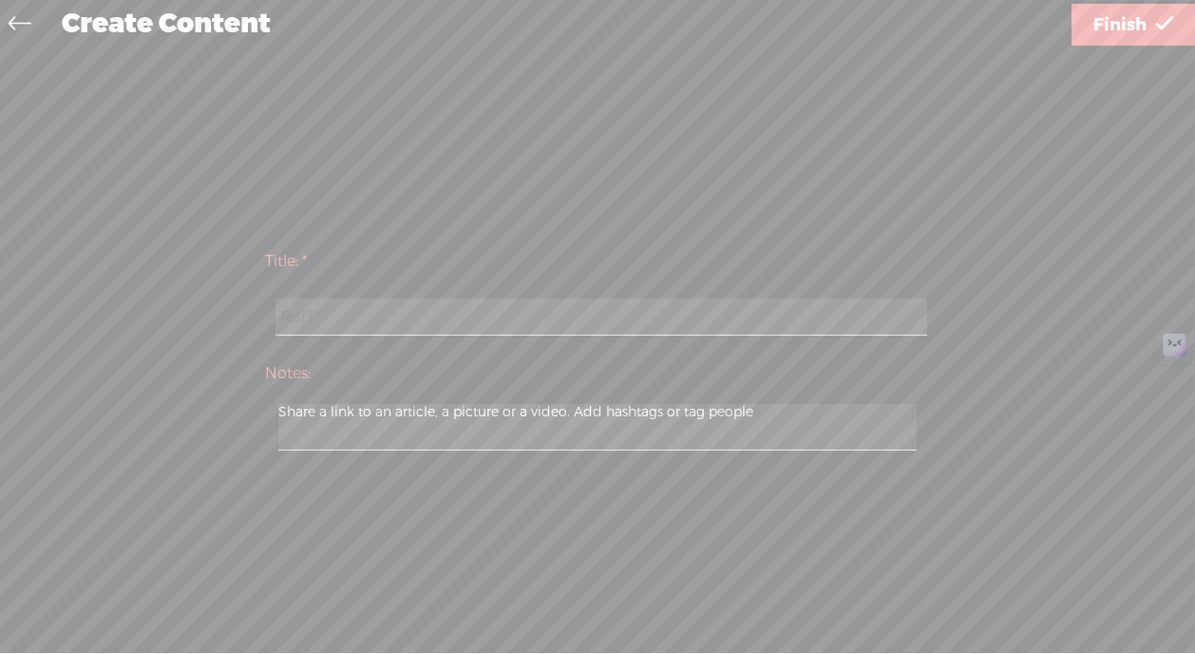
click at [481, 310] on input "TestT" at bounding box center [601, 316] width 651 height 37
click at [1138, 20] on span "Finish" at bounding box center [1120, 25] width 53 height 48
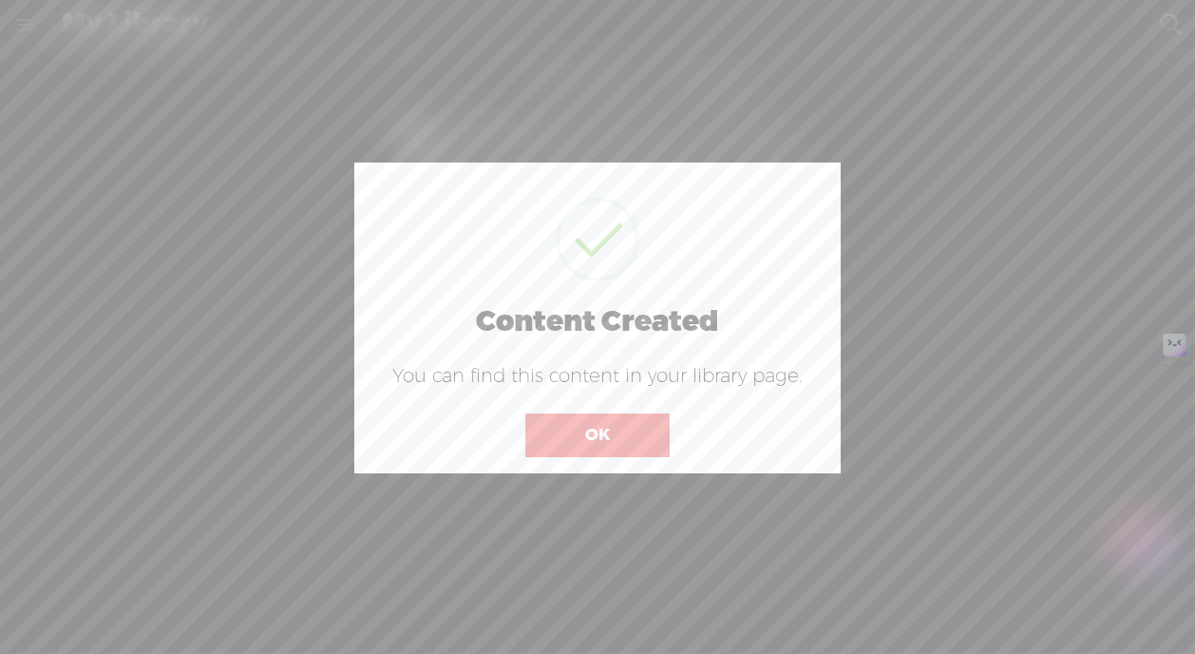
click at [586, 444] on button "OK" at bounding box center [597, 435] width 144 height 44
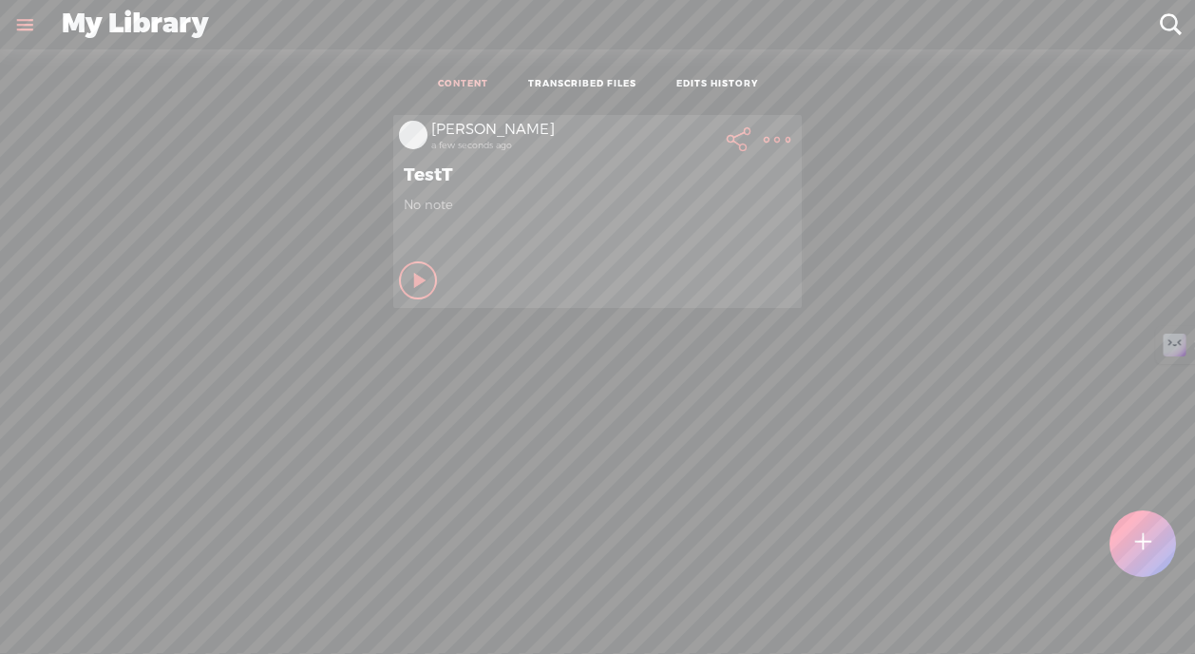
click at [420, 277] on icon at bounding box center [420, 280] width 19 height 19
